Goal: Task Accomplishment & Management: Manage account settings

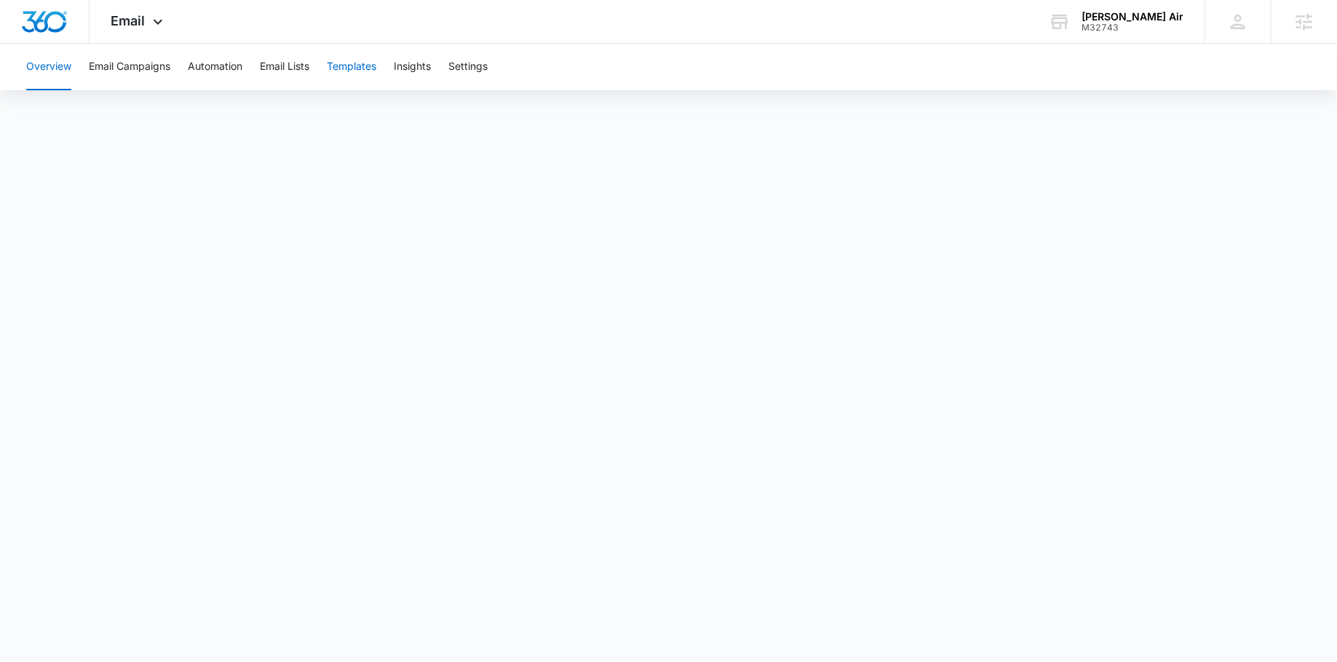
click at [361, 67] on button "Templates" at bounding box center [351, 67] width 49 height 47
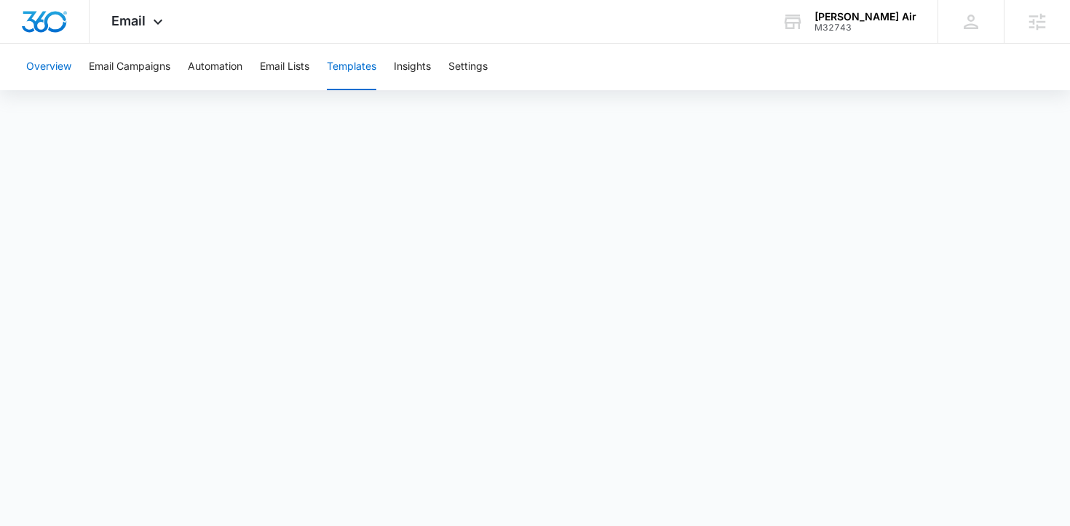
click at [50, 68] on button "Overview" at bounding box center [48, 67] width 45 height 47
click at [320, 73] on div "Overview Email Campaigns Automation Email Lists Templates Insights Settings" at bounding box center [534, 67] width 1035 height 47
click at [337, 68] on button "Templates" at bounding box center [351, 67] width 49 height 47
click at [143, 22] on span "Email" at bounding box center [128, 20] width 34 height 15
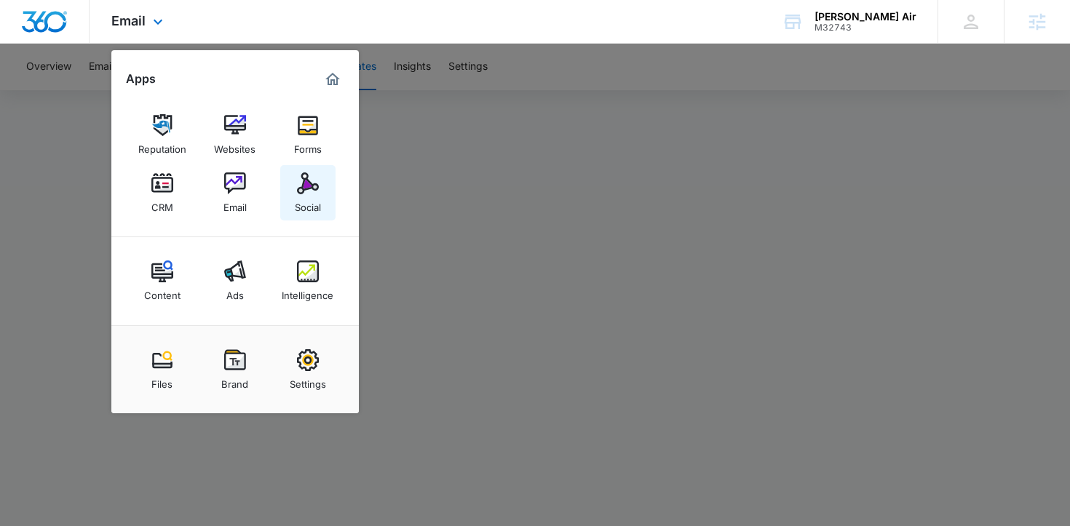
click at [304, 208] on div "Social" at bounding box center [308, 203] width 26 height 19
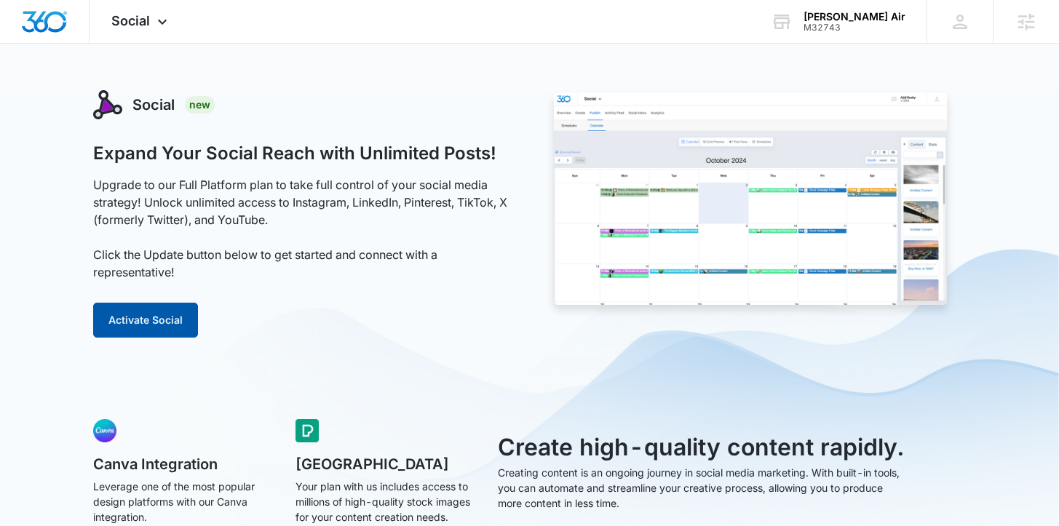
click at [170, 325] on button "Activate Social" at bounding box center [145, 320] width 105 height 35
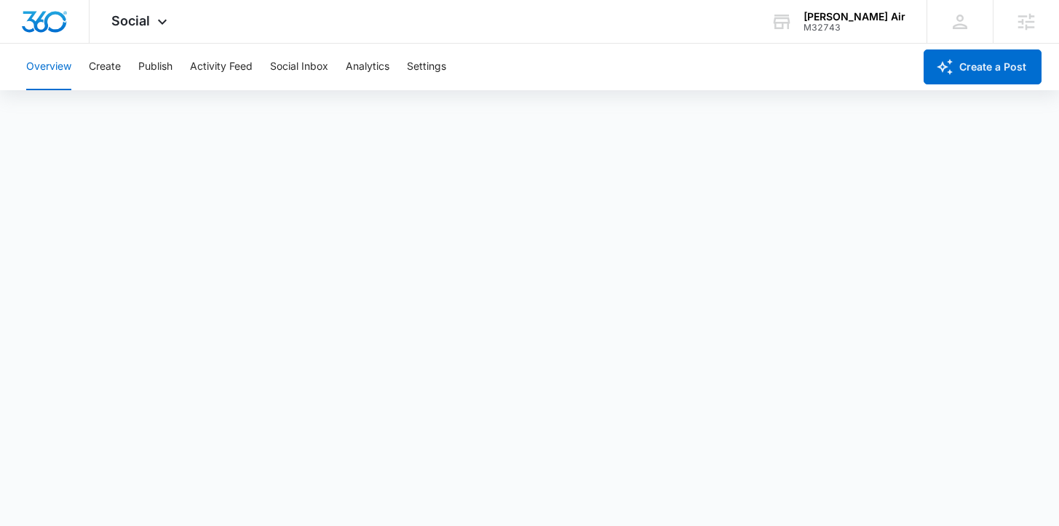
click at [124, 71] on div "Overview Create Publish Activity Feed Social Inbox Analytics Settings" at bounding box center [465, 67] width 896 height 47
click at [101, 69] on button "Create" at bounding box center [105, 67] width 32 height 47
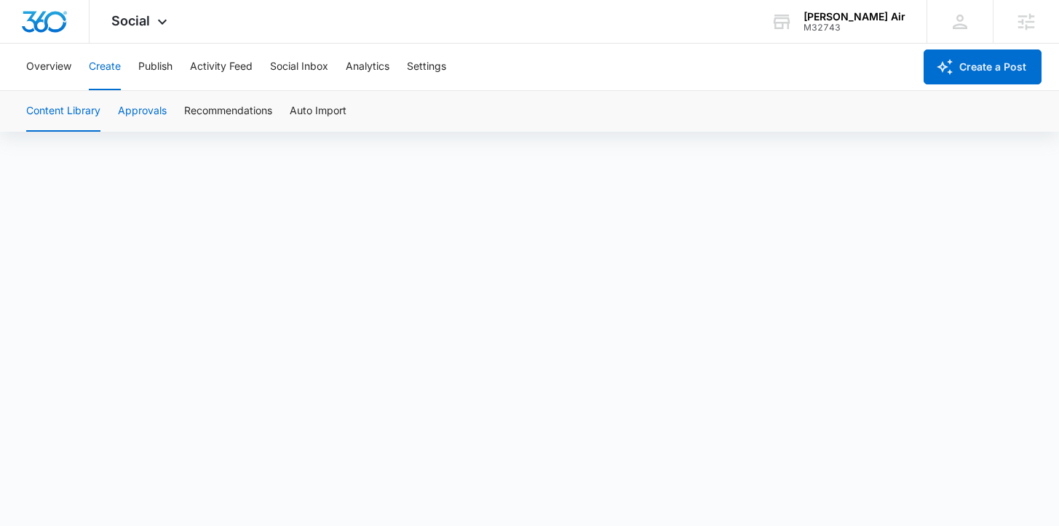
scroll to position [10, 0]
click at [156, 17] on icon at bounding box center [162, 25] width 17 height 17
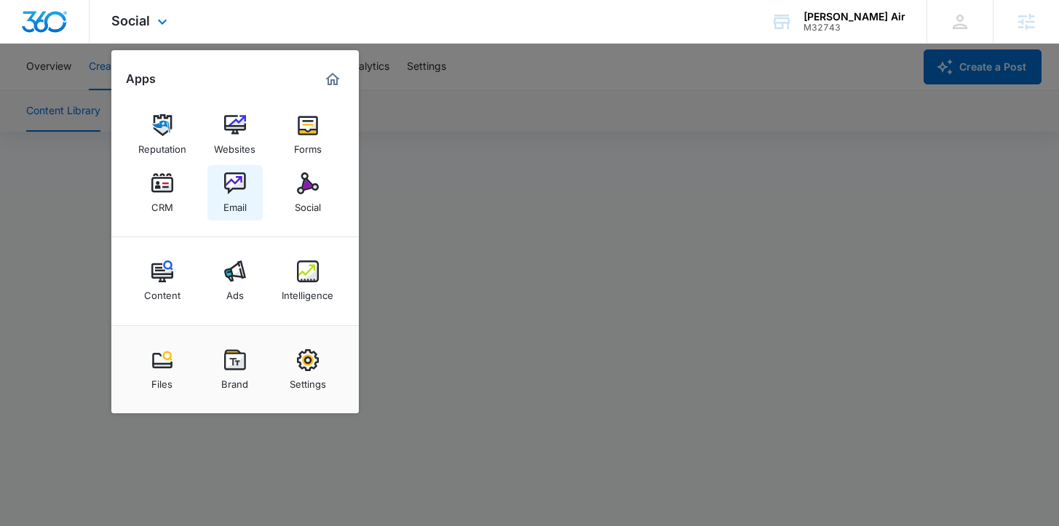
click at [237, 202] on div "Email" at bounding box center [234, 203] width 23 height 19
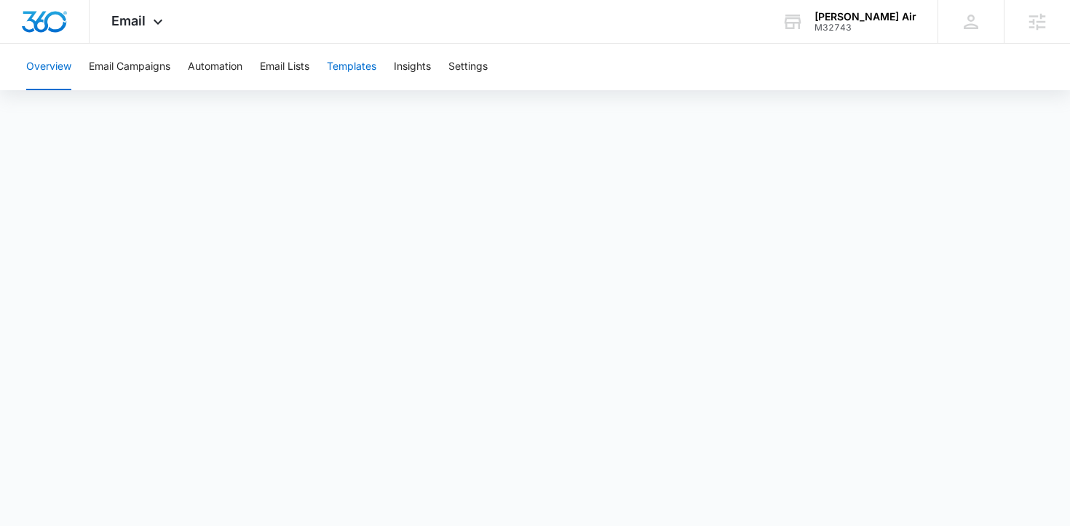
click at [344, 70] on button "Templates" at bounding box center [351, 67] width 49 height 47
click at [136, 23] on span "Email" at bounding box center [128, 20] width 34 height 15
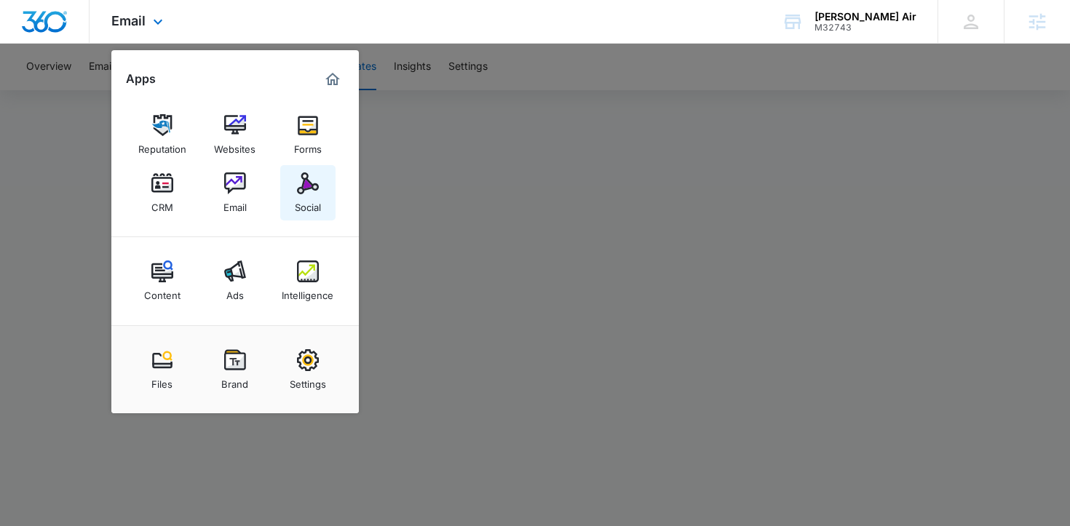
click at [307, 189] on img at bounding box center [308, 184] width 22 height 22
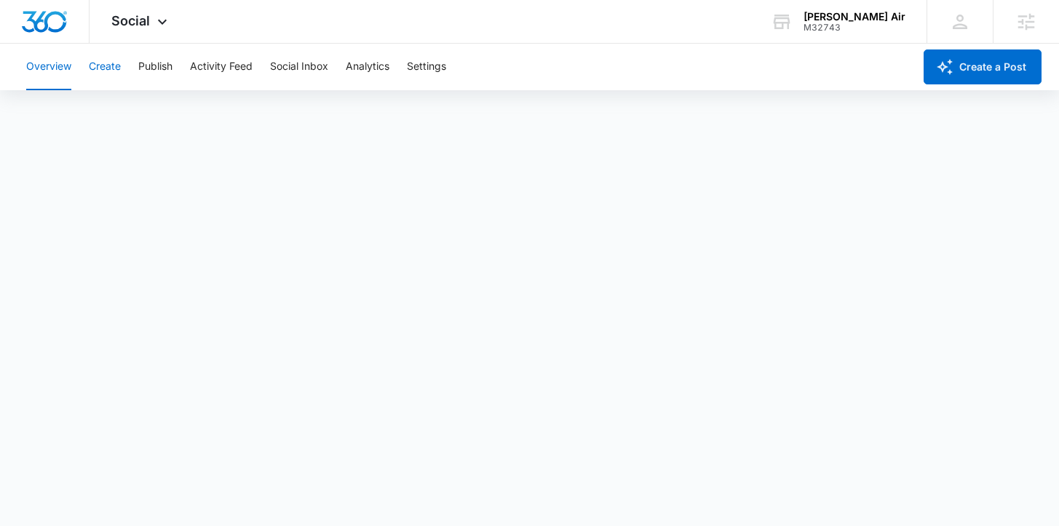
click at [119, 65] on button "Create" at bounding box center [105, 67] width 32 height 47
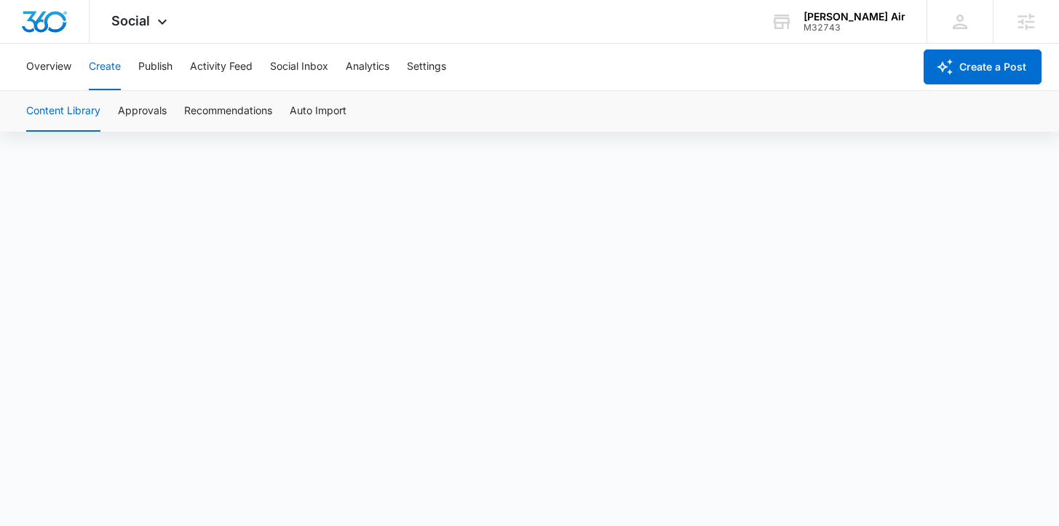
click at [106, 66] on button "Create" at bounding box center [105, 67] width 32 height 47
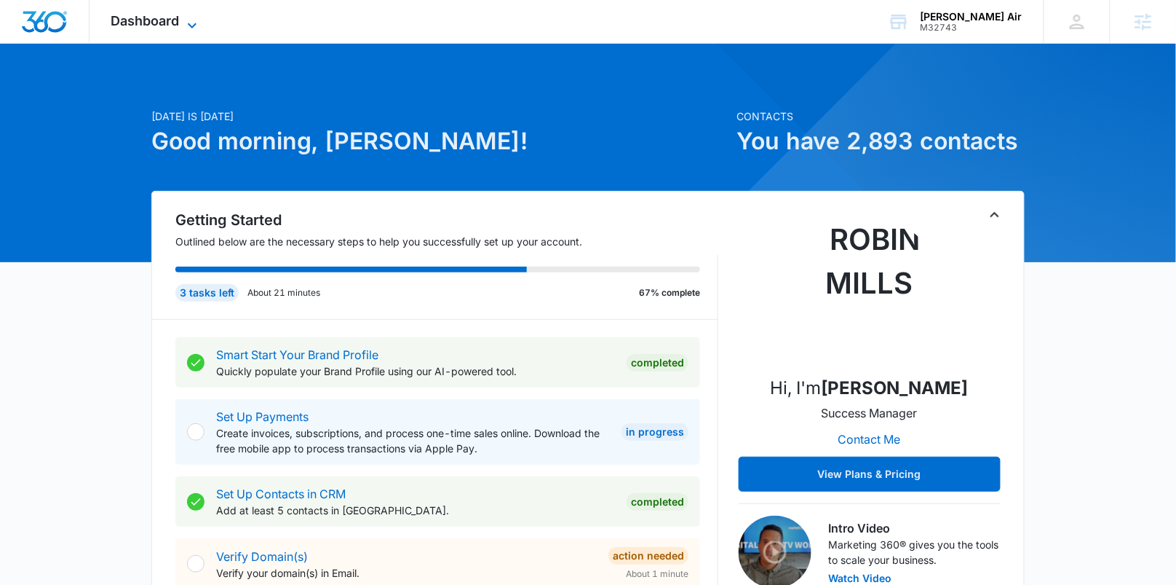
click at [173, 18] on span "Dashboard" at bounding box center [145, 20] width 68 height 15
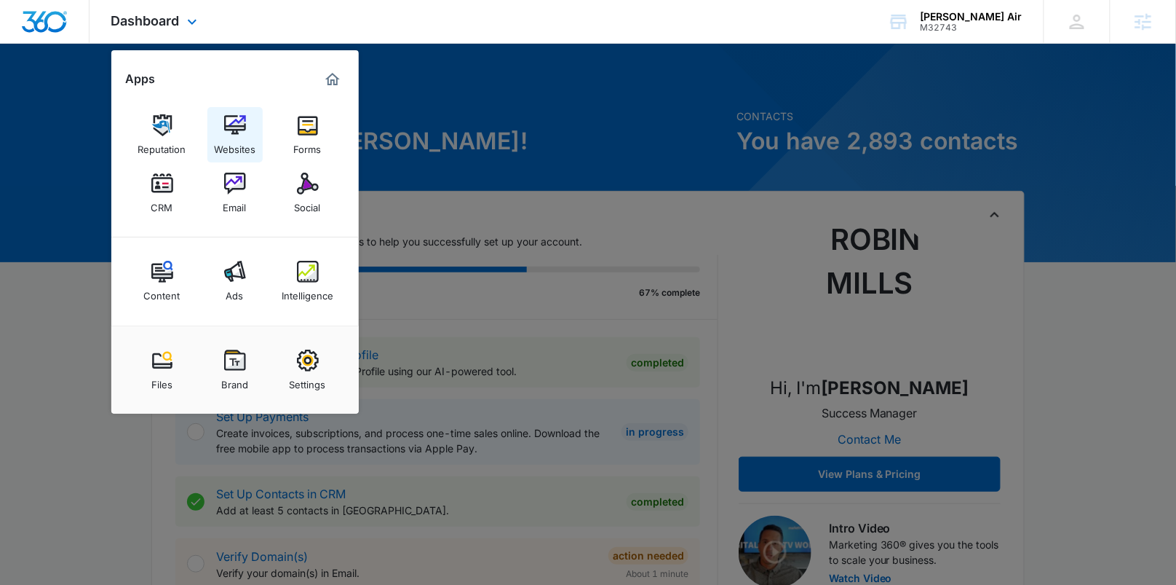
click at [231, 132] on img at bounding box center [235, 125] width 22 height 22
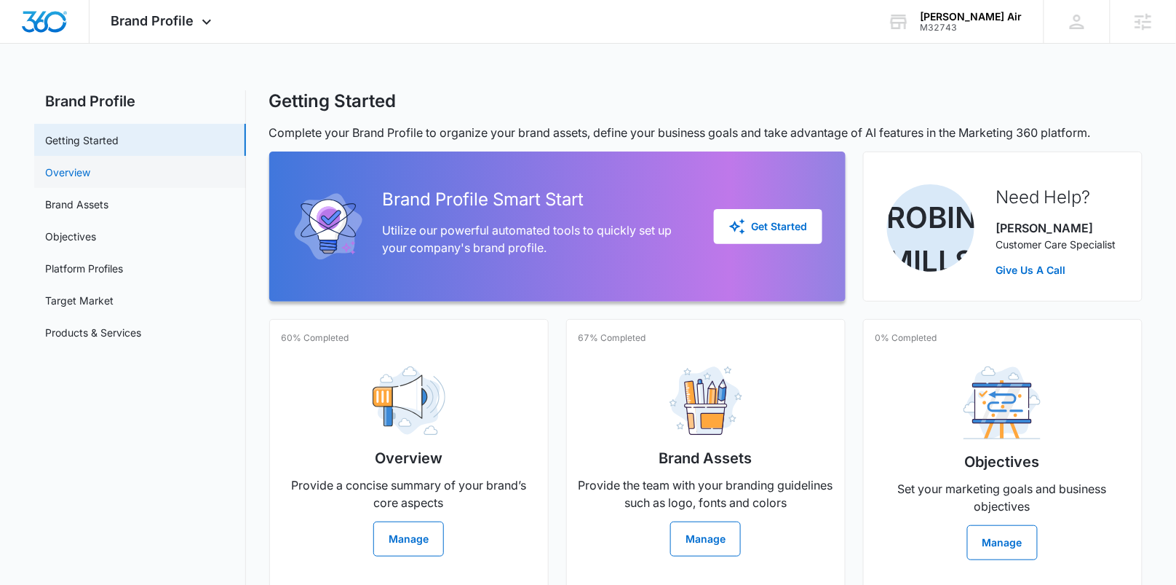
click at [87, 165] on link "Overview" at bounding box center [68, 172] width 45 height 15
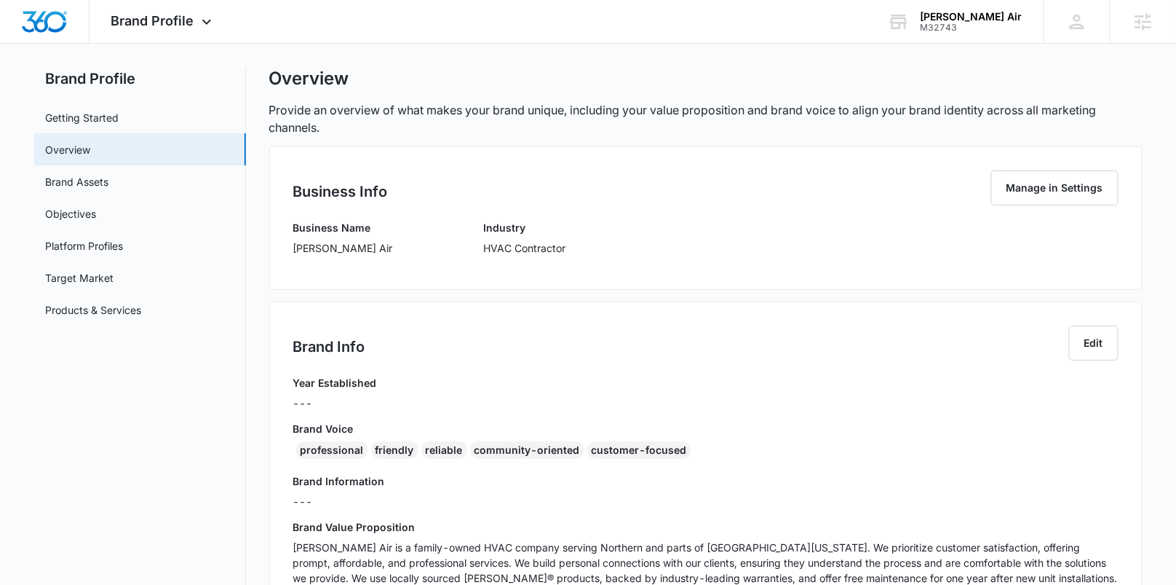
scroll to position [23, 0]
drag, startPoint x: 670, startPoint y: 440, endPoint x: 679, endPoint y: 441, distance: 8.8
click at [670, 440] on div "customer-focused" at bounding box center [639, 448] width 104 height 17
drag, startPoint x: 689, startPoint y: 444, endPoint x: 297, endPoint y: 447, distance: 392.4
click at [297, 447] on div "professional friendly reliable community-oriented customer-focused" at bounding box center [705, 451] width 825 height 23
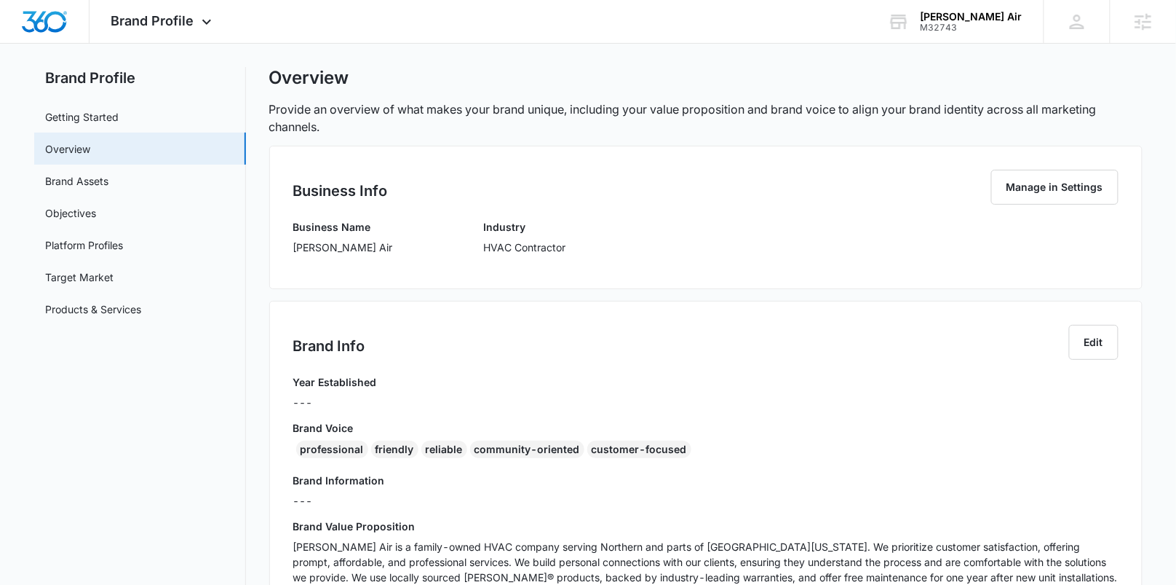
drag, startPoint x: 562, startPoint y: 470, endPoint x: 573, endPoint y: 467, distance: 11.1
click at [564, 469] on div "Year Established --- Brand Voice professional friendly reliable community-orien…" at bounding box center [705, 515] width 825 height 282
drag, startPoint x: 694, startPoint y: 455, endPoint x: 293, endPoint y: 446, distance: 400.4
click at [293, 446] on div "professional friendly reliable community-oriented customer-focused" at bounding box center [705, 451] width 825 height 23
copy div "professional friendly reliable community-oriented customer-focused"
